Goal: Task Accomplishment & Management: Use online tool/utility

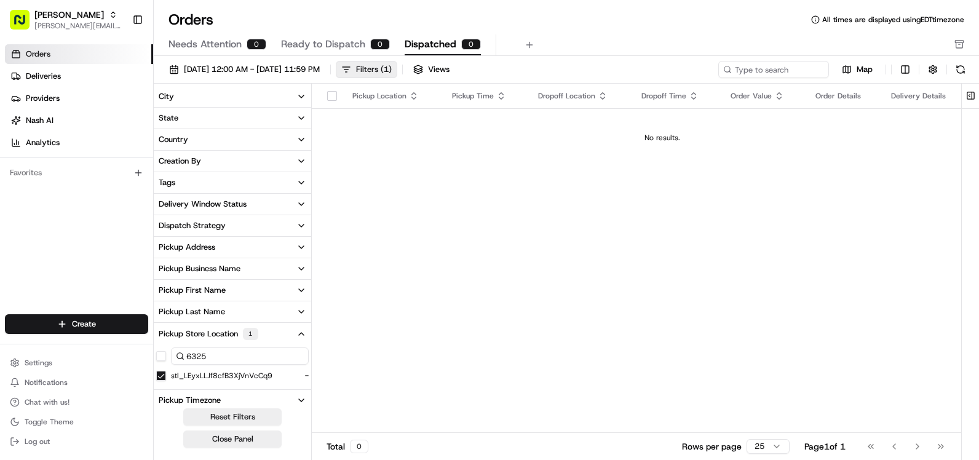
click at [392, 70] on span "( 1 )" at bounding box center [386, 69] width 11 height 11
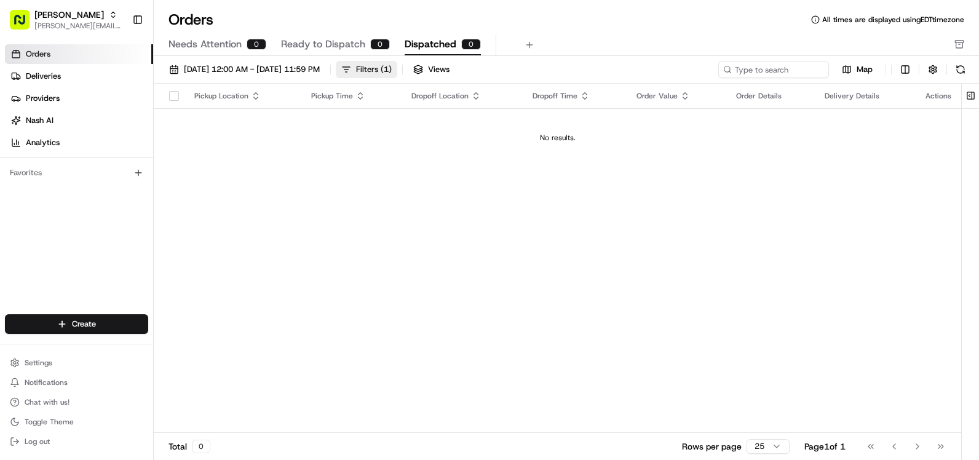
click at [392, 68] on div "Filters ( 1 )" at bounding box center [374, 69] width 36 height 11
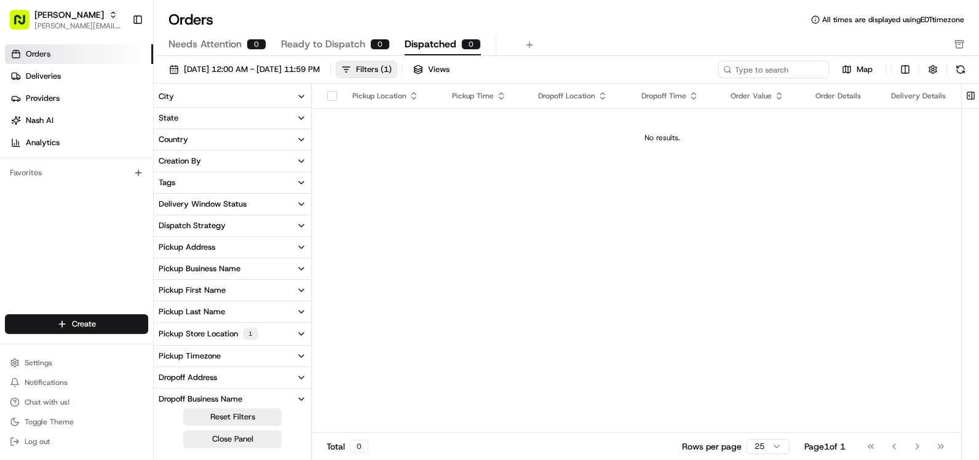
click at [263, 338] on button "Pickup Store Location 1" at bounding box center [233, 334] width 158 height 22
click at [241, 361] on input at bounding box center [240, 356] width 138 height 17
type input "6325"
click at [164, 379] on button "stl_LEyxLLJf8cfB3XjVnVcCq9" at bounding box center [161, 376] width 10 height 10
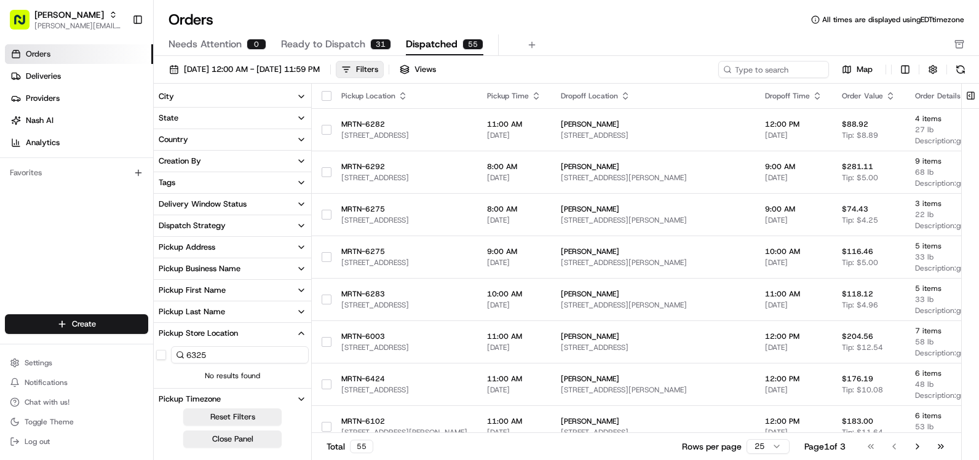
click at [201, 355] on input "6325" at bounding box center [240, 354] width 138 height 17
click at [352, 44] on button "Ready to Dispatch 31" at bounding box center [336, 44] width 110 height 21
